Goal: Task Accomplishment & Management: Complete application form

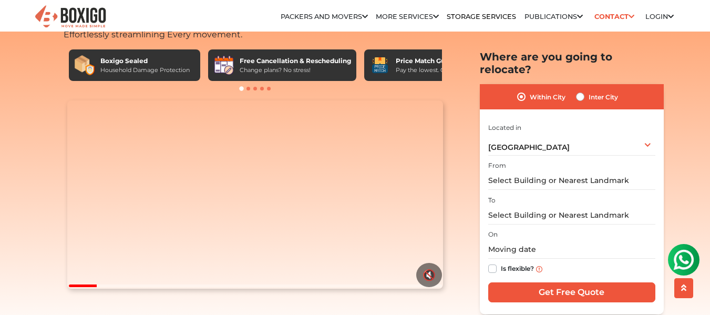
scroll to position [57, 0]
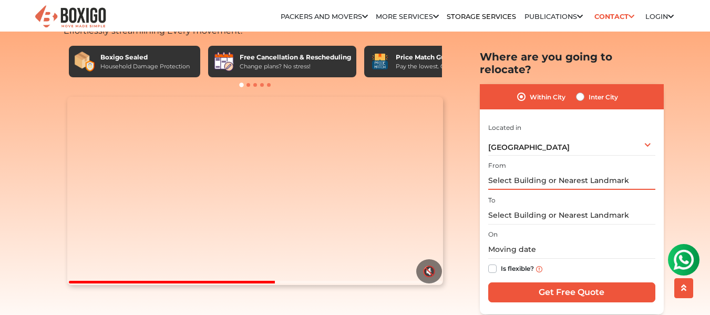
click at [502, 171] on input "text" at bounding box center [571, 180] width 167 height 18
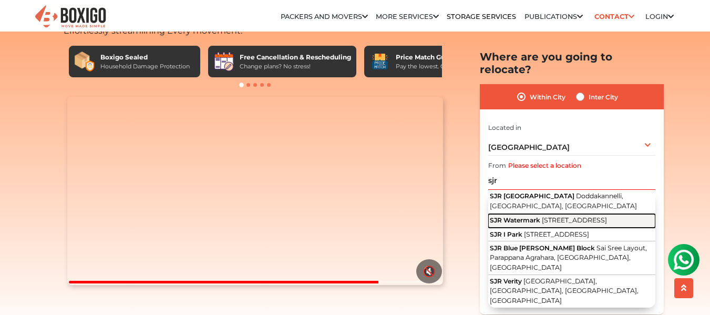
click at [564, 215] on span "[STREET_ADDRESS]" at bounding box center [574, 219] width 65 height 8
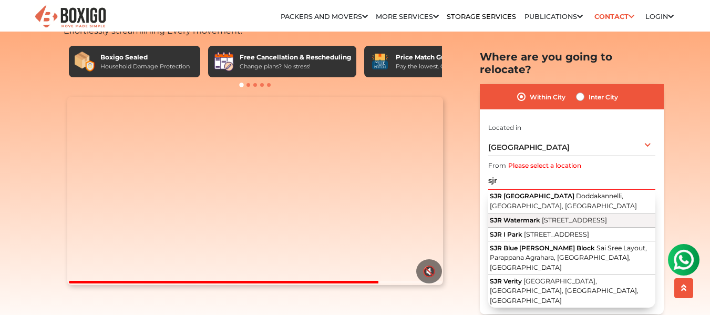
type input "SJR Watermark, [STREET_ADDRESS]"
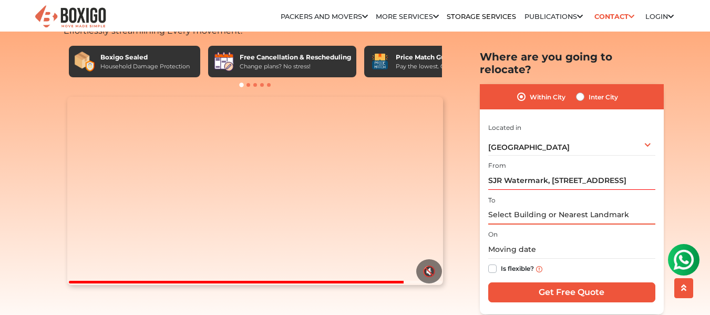
click at [538, 206] on input "text" at bounding box center [571, 215] width 167 height 18
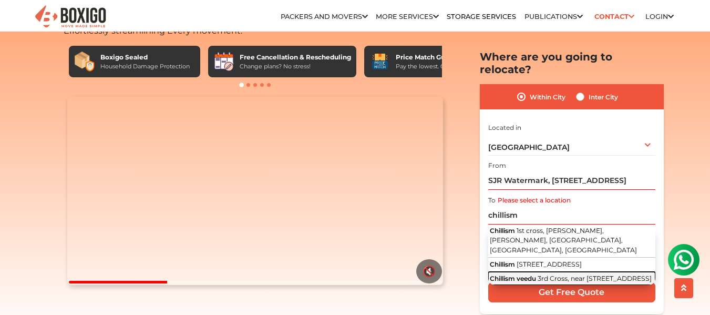
click at [545, 274] on span "3rd Cross, near [STREET_ADDRESS]" at bounding box center [595, 278] width 114 height 8
type input "Chillism veedu, [GEOGRAPHIC_DATA], near [STREET_ADDRESS]"
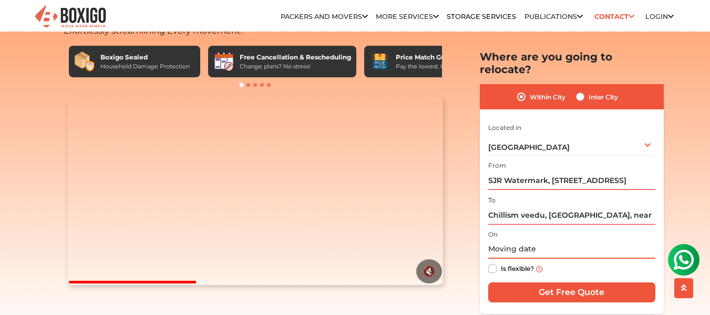
click at [522, 240] on input "text" at bounding box center [571, 249] width 167 height 18
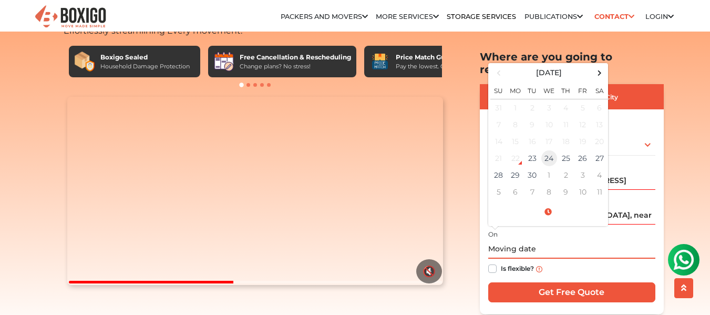
click at [548, 150] on td "24" at bounding box center [549, 158] width 17 height 17
type input "[DATE] 12:00 AM"
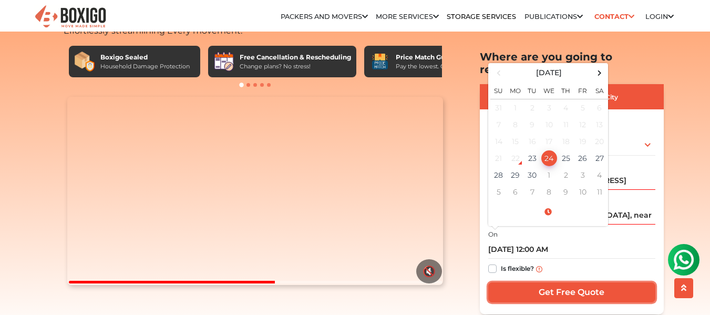
click at [561, 282] on input "Get Free Quote" at bounding box center [571, 292] width 167 height 20
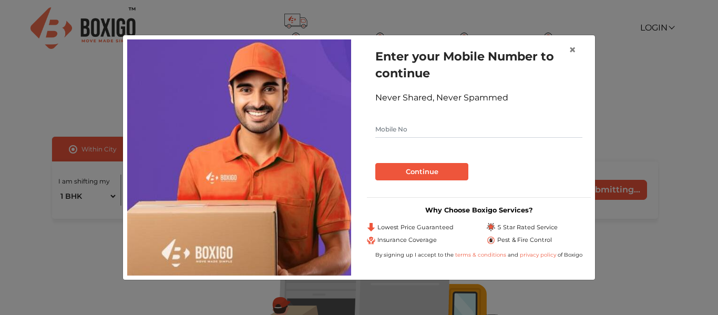
click at [417, 128] on input "text" at bounding box center [478, 129] width 207 height 17
type input "7045657455"
click at [422, 169] on button "Continue" at bounding box center [421, 172] width 93 height 18
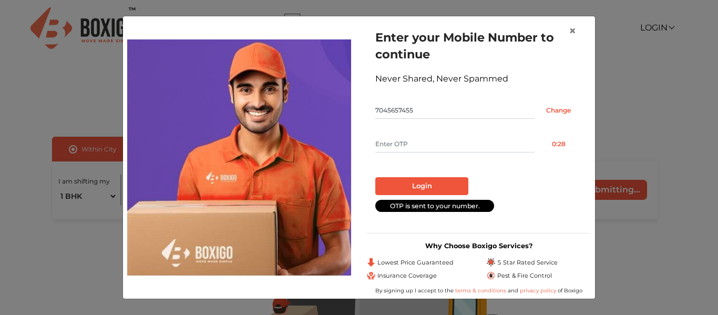
click at [414, 146] on input "text" at bounding box center [454, 144] width 159 height 17
type input "5957"
click at [422, 183] on button "Login" at bounding box center [421, 186] width 93 height 18
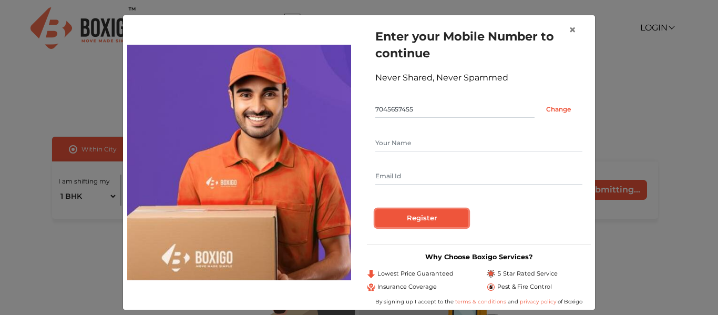
click at [412, 222] on input "Register" at bounding box center [421, 218] width 93 height 18
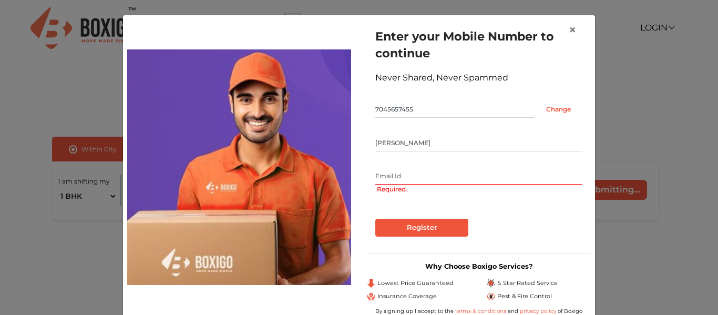
type input "Sudeep"
click at [384, 177] on input "text" at bounding box center [478, 176] width 207 height 17
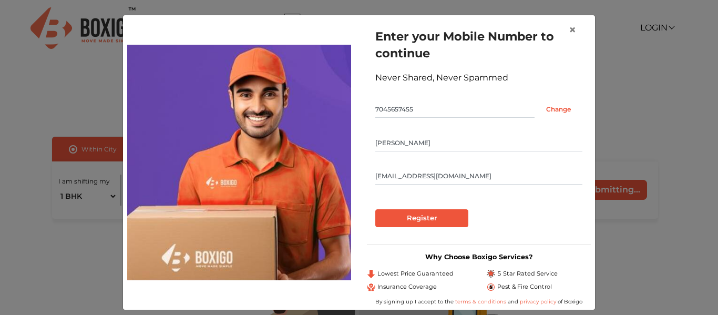
type input "catch_sudeep@yahoo.com"
click at [412, 217] on input "Register" at bounding box center [421, 218] width 93 height 18
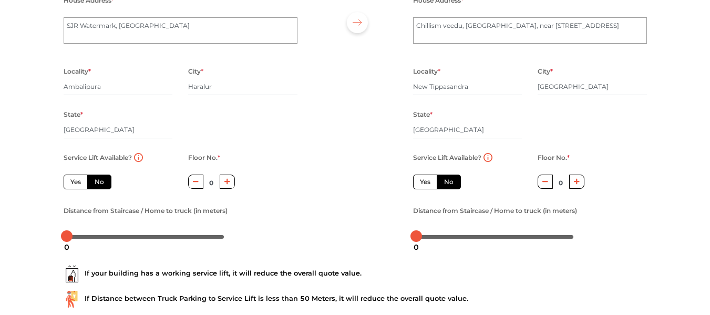
scroll to position [114, 0]
click at [99, 180] on label "No" at bounding box center [99, 181] width 24 height 15
click at [99, 180] on input "No" at bounding box center [98, 180] width 7 height 7
radio input "true"
click at [230, 180] on icon "button" at bounding box center [227, 181] width 6 height 6
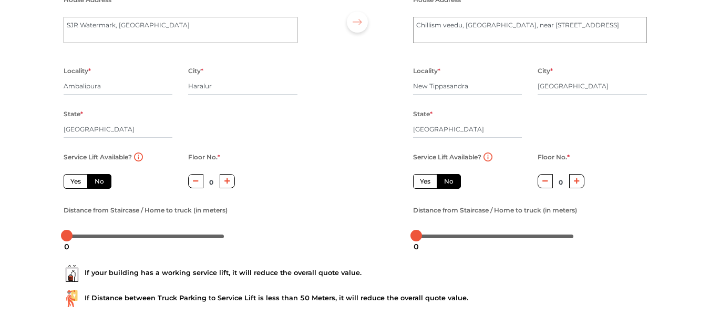
type input "1"
click at [74, 182] on label "Yes" at bounding box center [76, 181] width 24 height 15
click at [74, 182] on input "Yes" at bounding box center [73, 180] width 7 height 7
radio input "true"
type input "0"
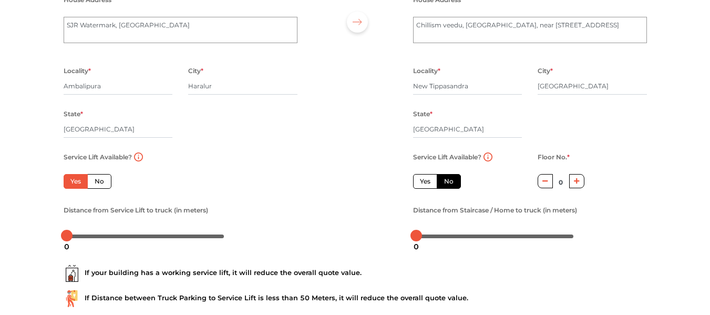
click at [578, 181] on icon "button" at bounding box center [577, 181] width 6 height 6
type input "1"
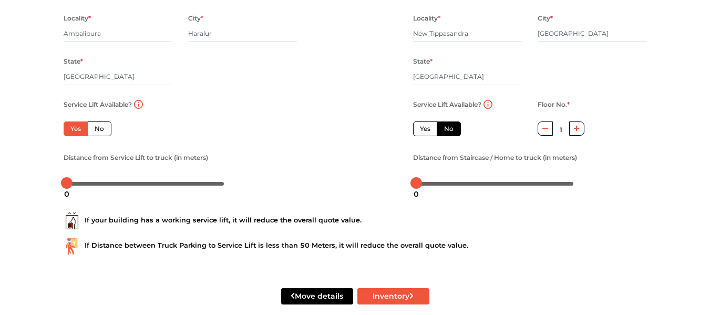
scroll to position [167, 0]
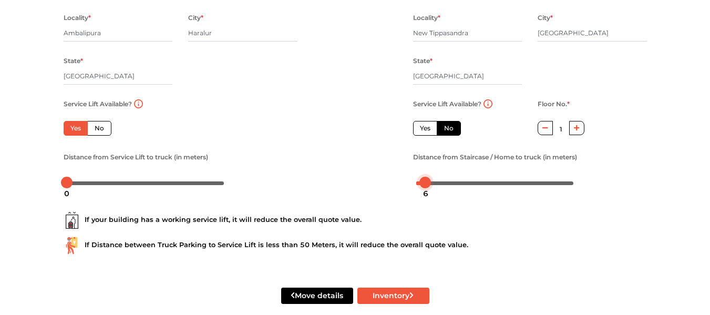
click at [426, 183] on div at bounding box center [495, 182] width 158 height 6
click at [425, 183] on div at bounding box center [424, 183] width 12 height 12
click at [429, 183] on div at bounding box center [427, 183] width 12 height 12
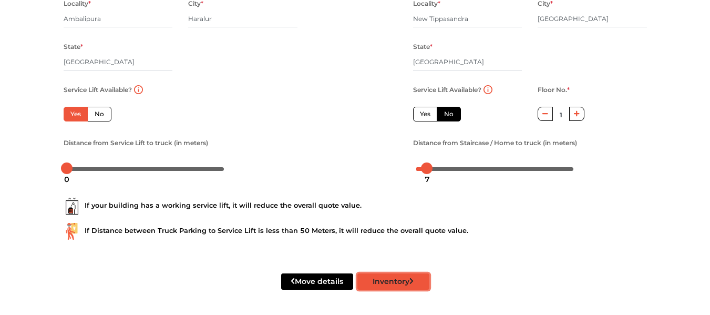
click at [395, 281] on button "Inventory" at bounding box center [393, 281] width 72 height 16
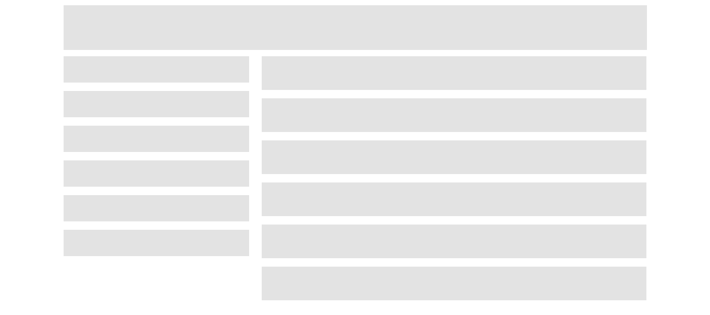
scroll to position [45, 0]
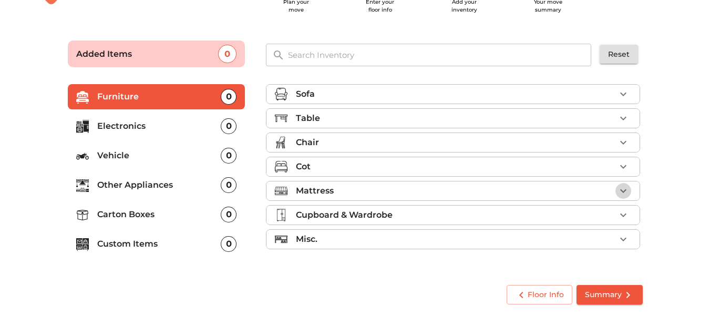
click at [626, 190] on icon "button" at bounding box center [623, 191] width 6 height 4
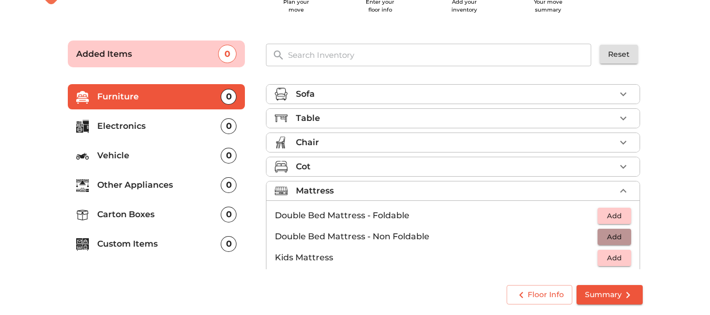
click at [603, 235] on span "Add" at bounding box center [614, 237] width 23 height 12
click at [618, 191] on icon "button" at bounding box center [623, 190] width 13 height 13
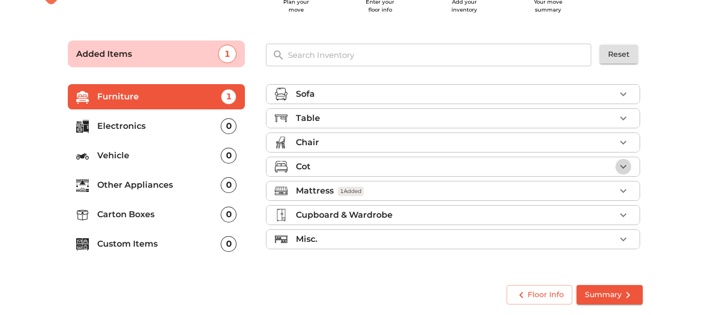
click at [624, 169] on icon "button" at bounding box center [623, 166] width 13 height 13
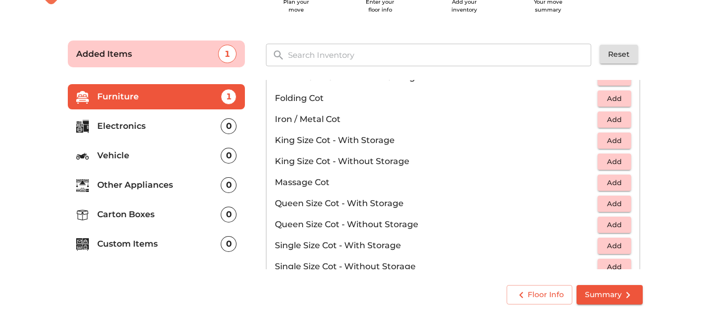
scroll to position [241, 0]
click at [608, 206] on span "Add" at bounding box center [614, 203] width 23 height 12
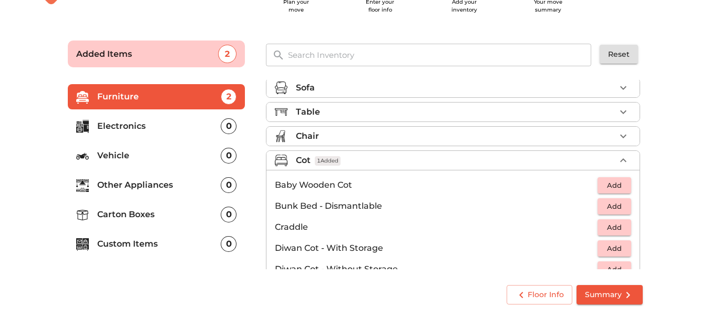
scroll to position [0, 0]
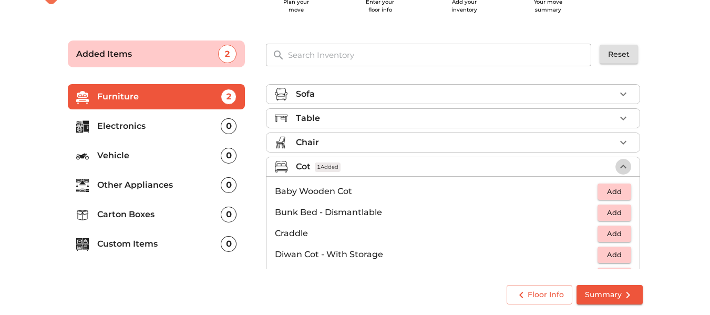
click at [619, 167] on icon "button" at bounding box center [623, 166] width 13 height 13
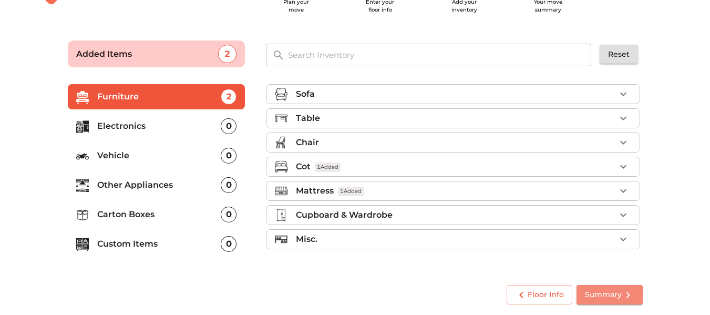
click at [603, 292] on span "Summary" at bounding box center [609, 294] width 49 height 13
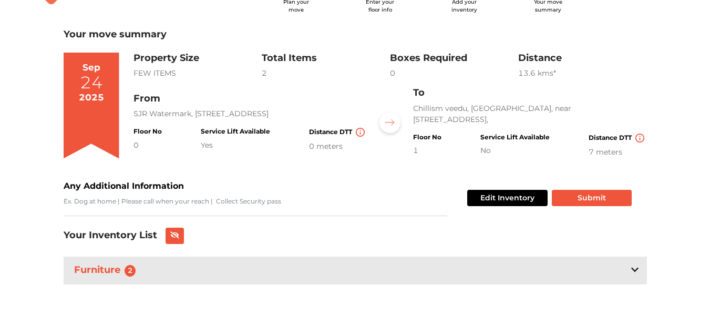
scroll to position [52, 0]
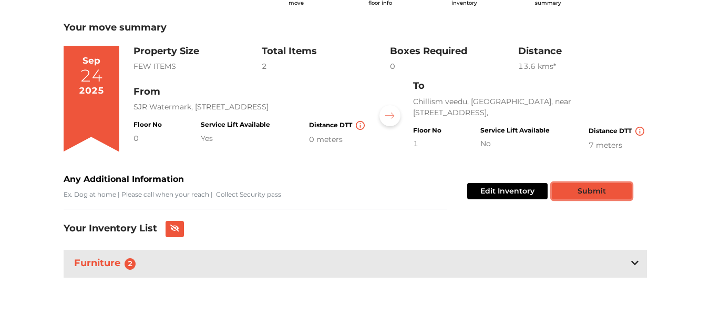
click at [610, 190] on button "Submit" at bounding box center [592, 191] width 80 height 16
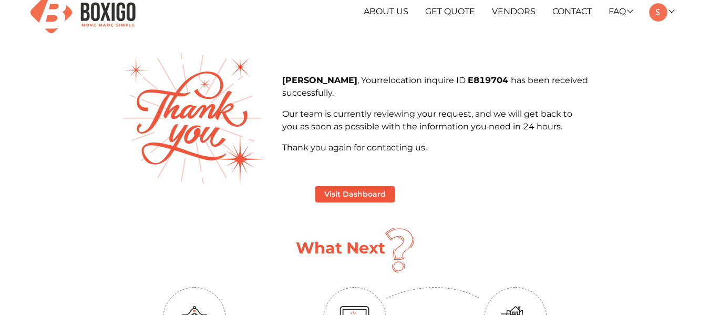
scroll to position [15, 0]
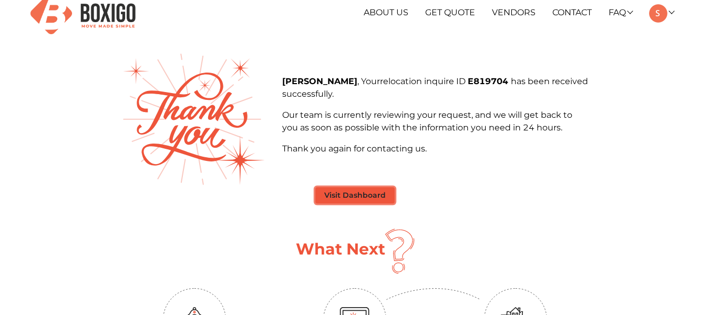
click at [356, 196] on button "Visit Dashboard" at bounding box center [354, 195] width 79 height 16
